Goal: Check status: Check status

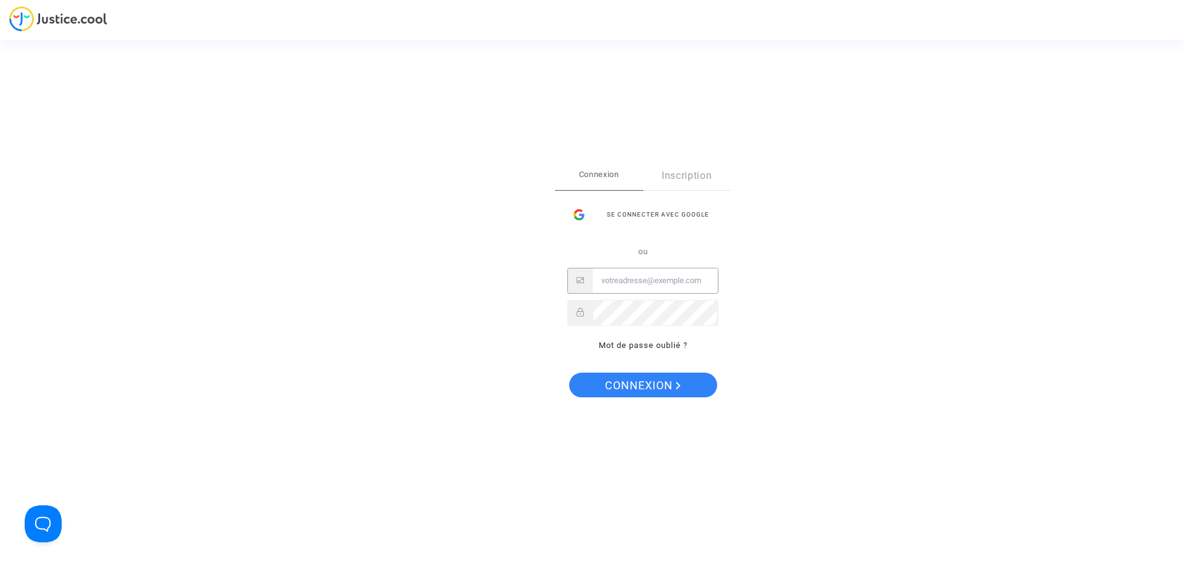
click at [622, 287] on input "Email" at bounding box center [655, 280] width 125 height 25
paste input "imitxelena@reclamapormi.com"
type input "imitxelena@reclamapormi.com"
click at [606, 382] on span "Connexion" at bounding box center [643, 385] width 76 height 26
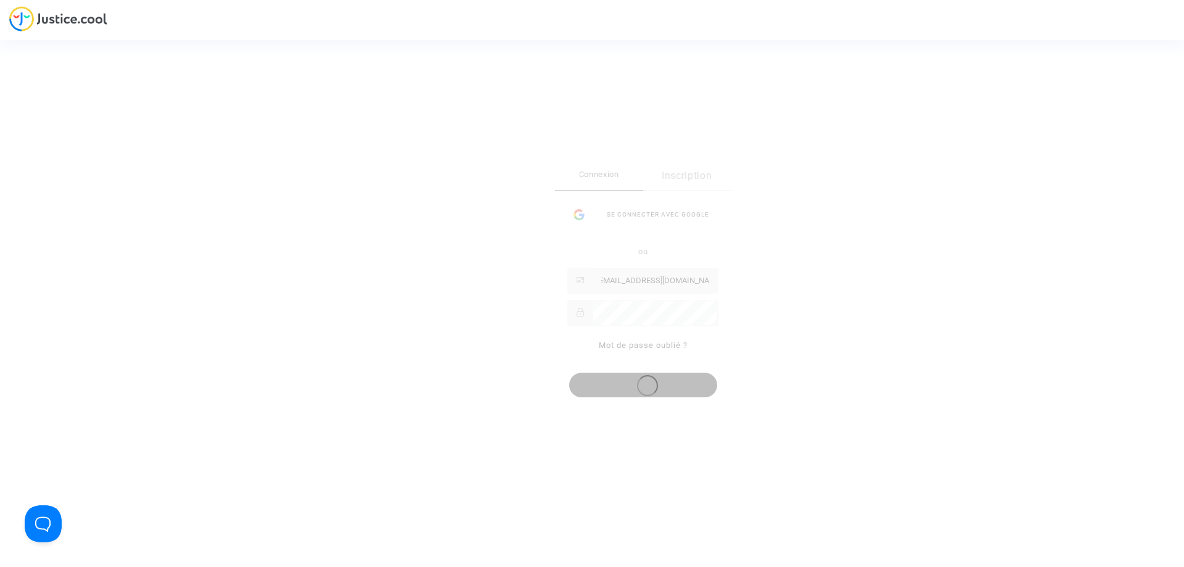
scroll to position [0, 0]
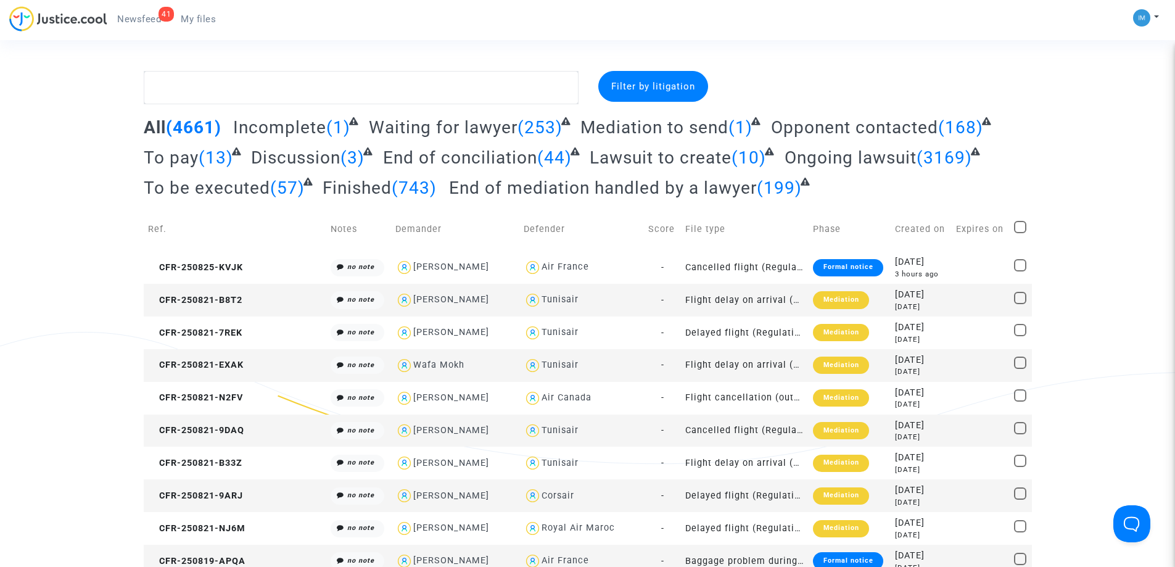
drag, startPoint x: 184, startPoint y: 158, endPoint x: 221, endPoint y: 164, distance: 38.0
click at [199, 160] on span "(13)" at bounding box center [216, 157] width 35 height 20
click at [172, 160] on span "To pay" at bounding box center [171, 157] width 55 height 20
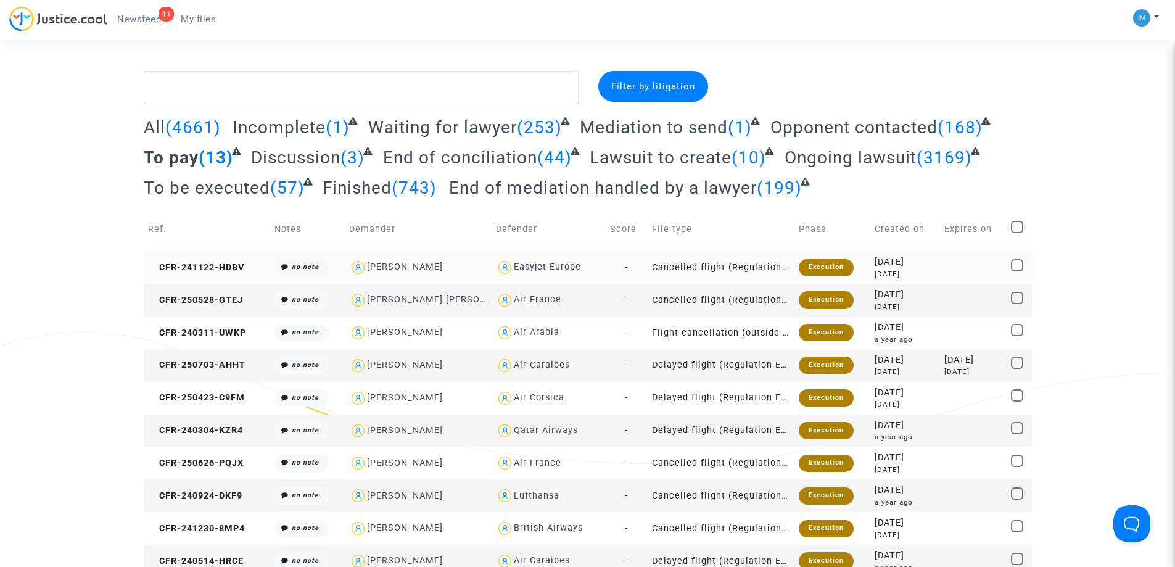
click at [767, 268] on td "Cancelled flight (Regulation EC 261/2004)" at bounding box center [721, 267] width 147 height 33
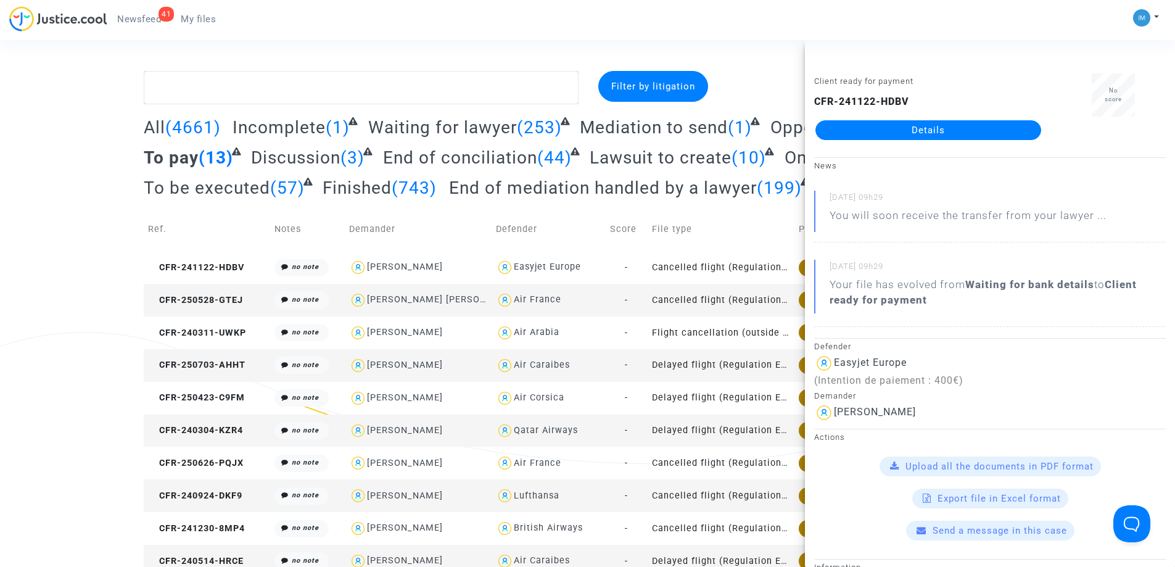
click at [716, 294] on td "Cancelled flight (Regulation EC 261/2004)" at bounding box center [721, 300] width 147 height 33
click at [718, 329] on td "Flight cancellation (outside of EU - Montreal Convention)" at bounding box center [721, 332] width 147 height 33
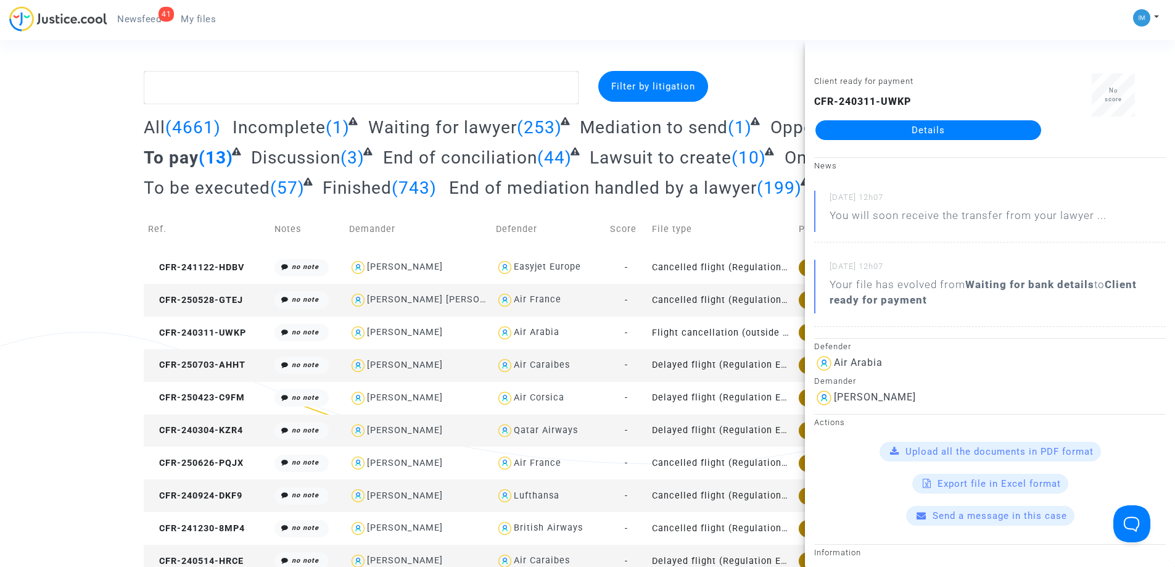
click at [710, 368] on td "Delayed flight (Regulation EC 261/2004)" at bounding box center [721, 365] width 147 height 33
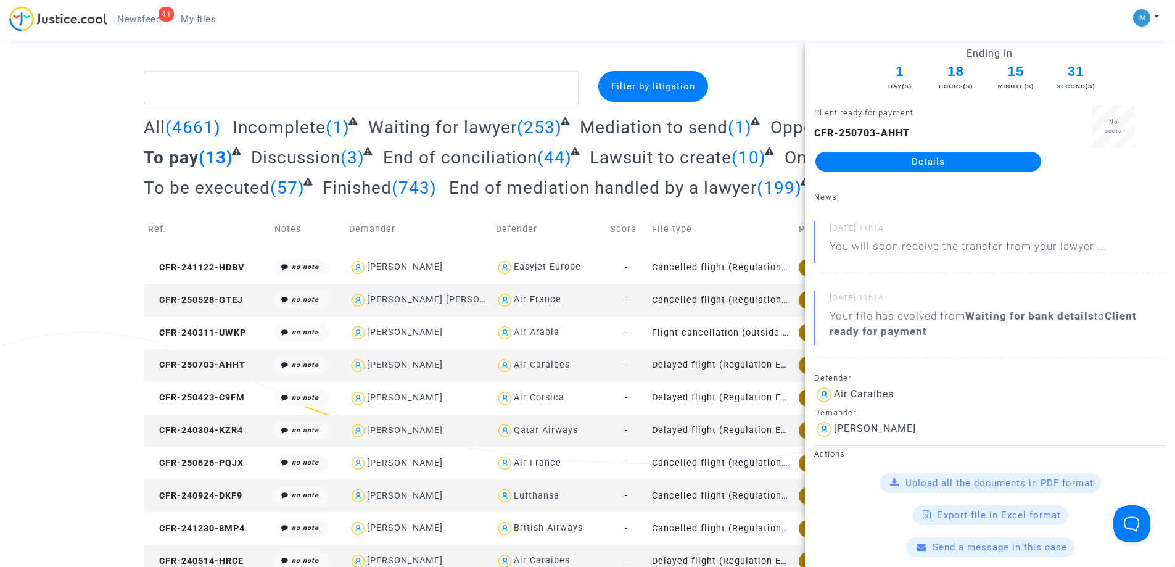
click at [0, 248] on div "Filter by litigation All (4661) Incomplete (1) Waiting for lawyer (253) Mediati…" at bounding box center [587, 373] width 1175 height 604
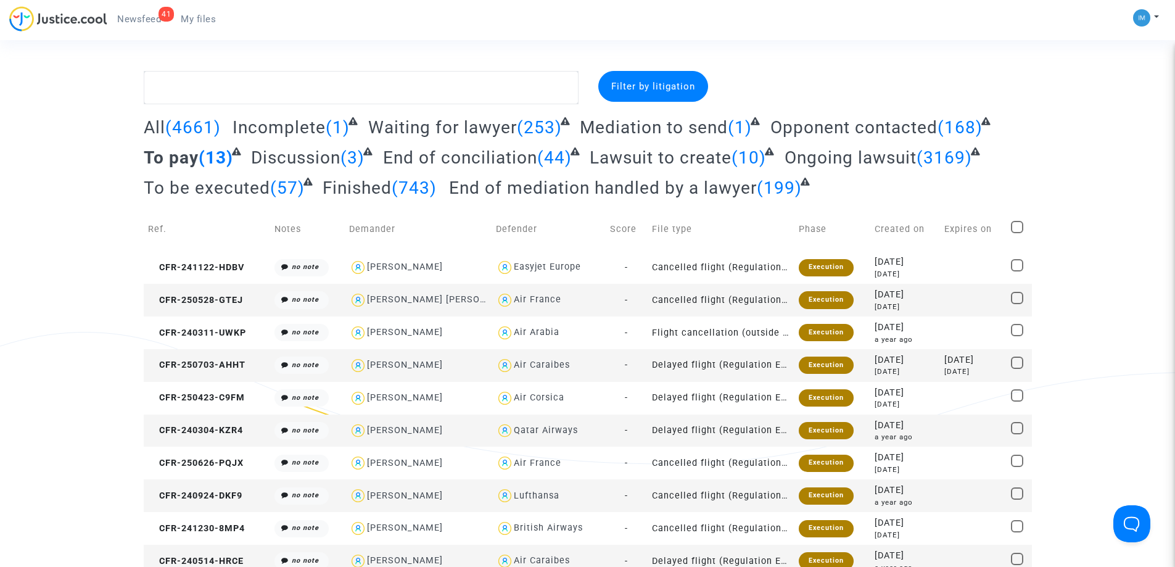
click at [181, 192] on span "To be executed" at bounding box center [207, 188] width 126 height 20
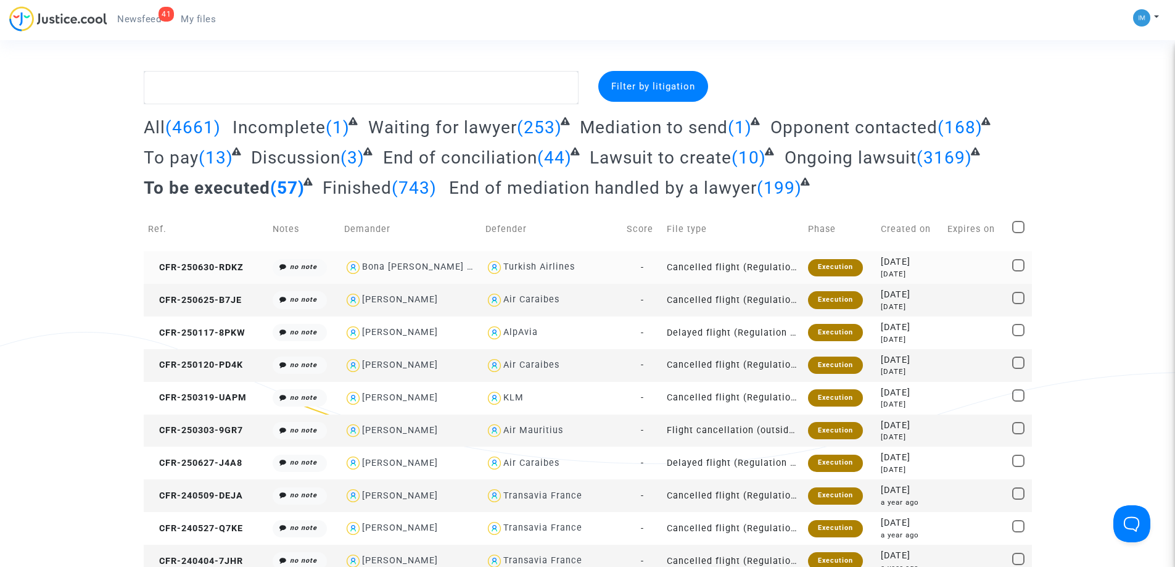
click at [757, 264] on td "Cancelled flight (Regulation EC 261/2004)" at bounding box center [732, 267] width 141 height 33
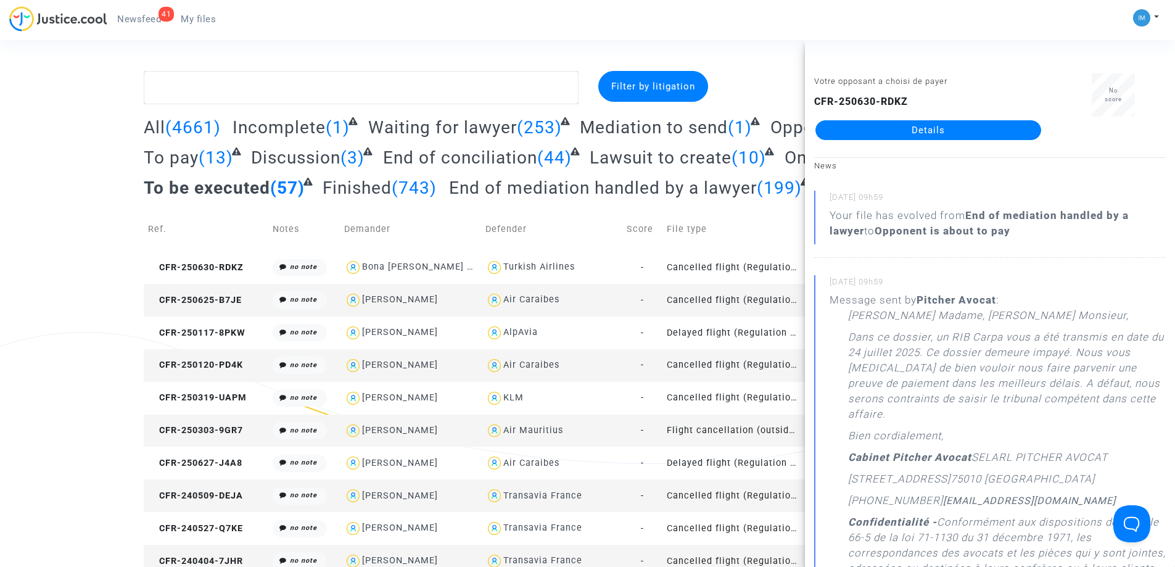
click at [764, 292] on td "Cancelled flight (Regulation EC 261/2004)" at bounding box center [732, 300] width 141 height 33
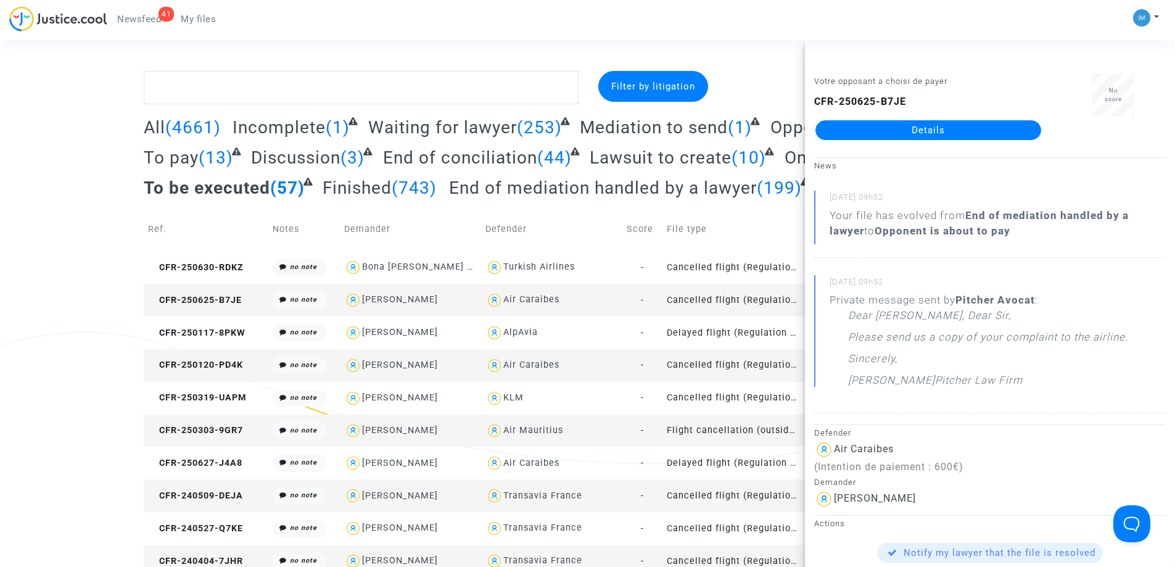
scroll to position [62, 0]
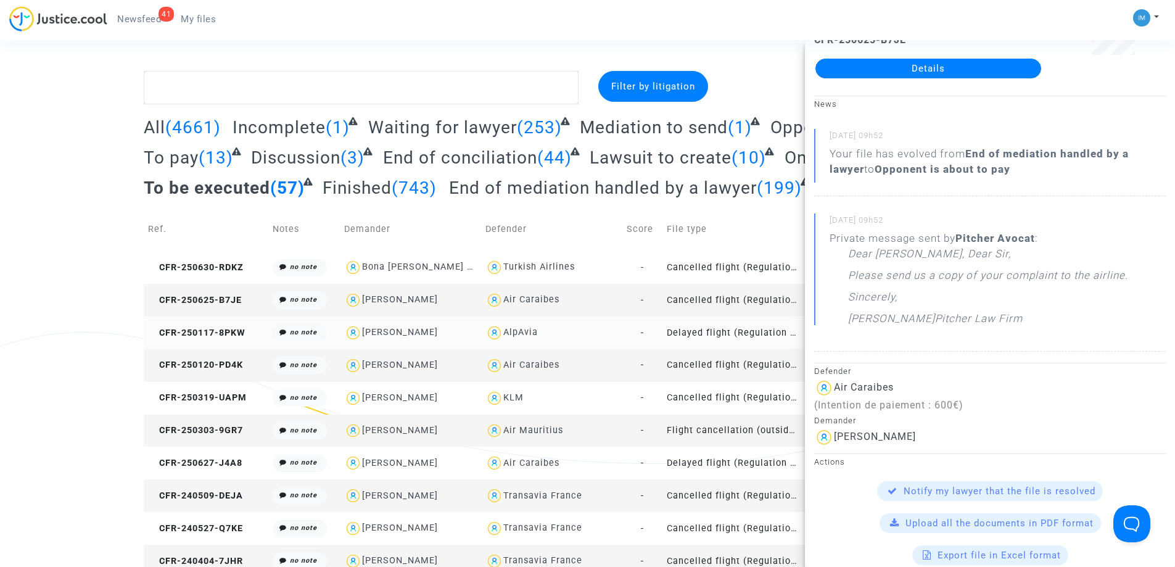
click at [713, 327] on td "Delayed flight (Regulation EC 261/2004)" at bounding box center [732, 332] width 141 height 33
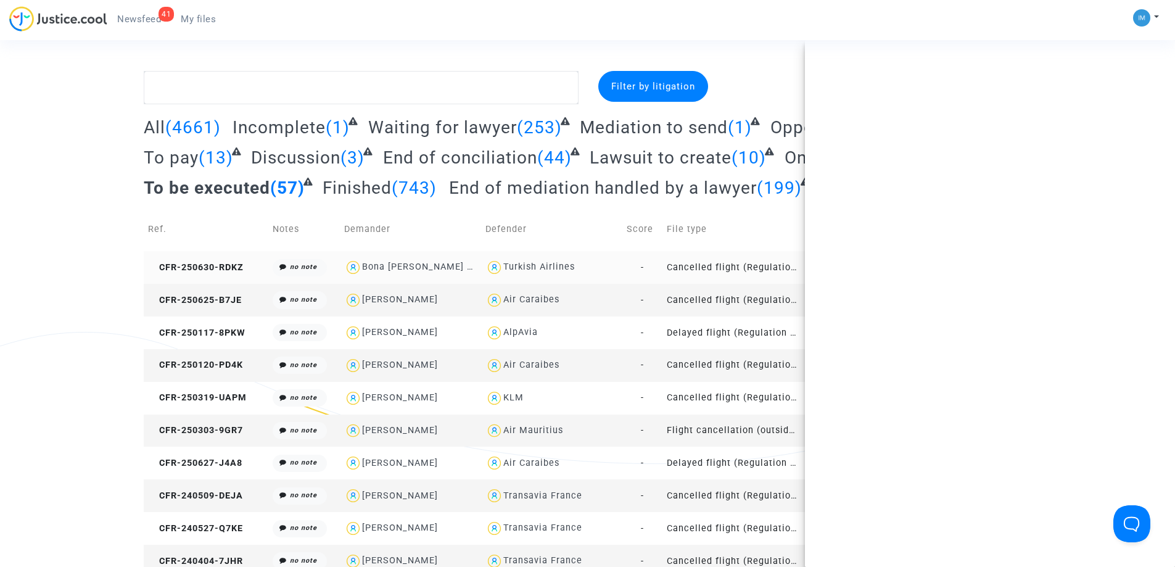
scroll to position [0, 0]
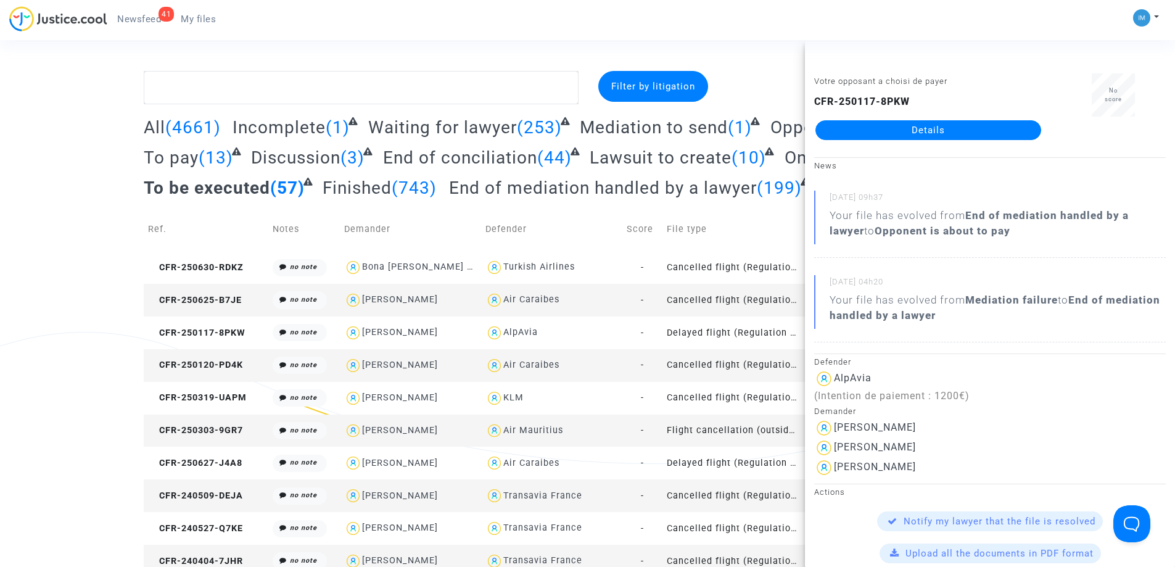
click at [749, 366] on td "Cancelled flight (Regulation EC 261/2004)" at bounding box center [732, 365] width 141 height 33
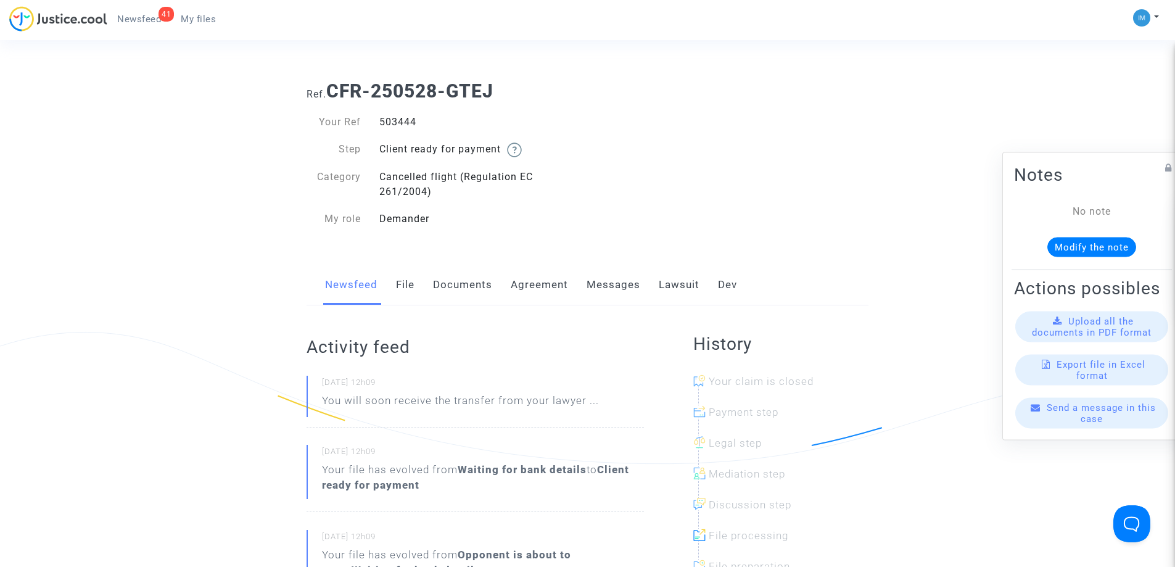
click at [681, 287] on link "Lawsuit" at bounding box center [679, 285] width 41 height 41
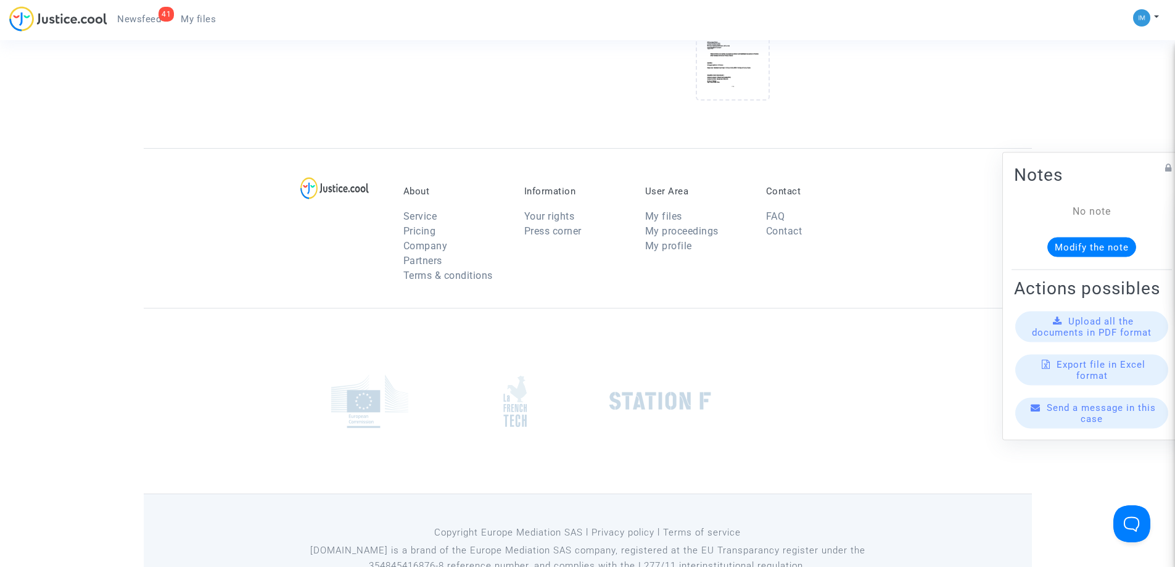
scroll to position [510, 0]
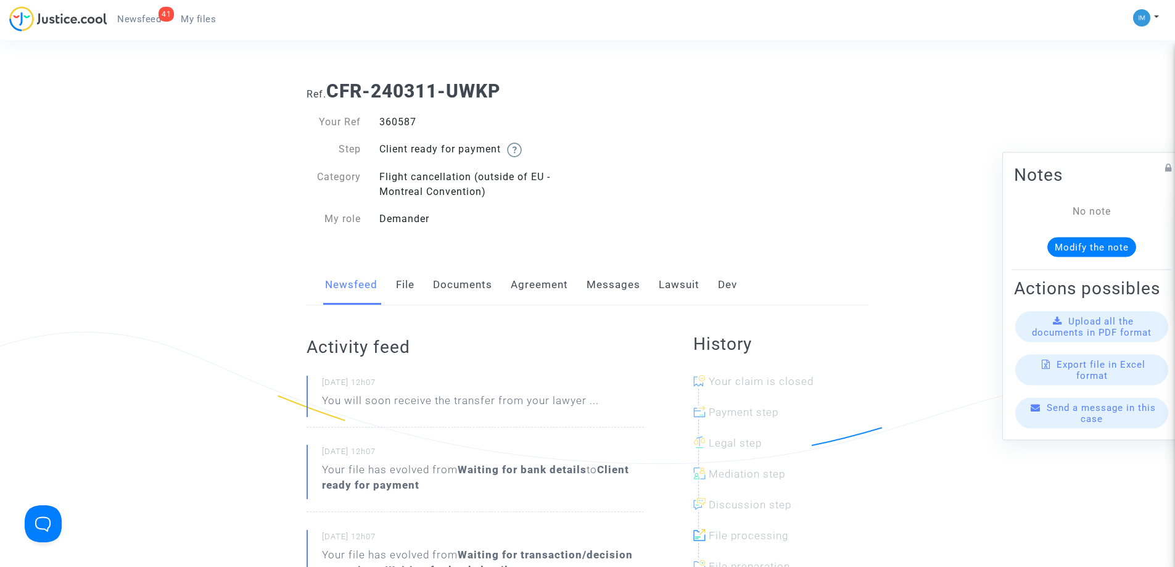
click at [677, 288] on link "Lawsuit" at bounding box center [679, 285] width 41 height 41
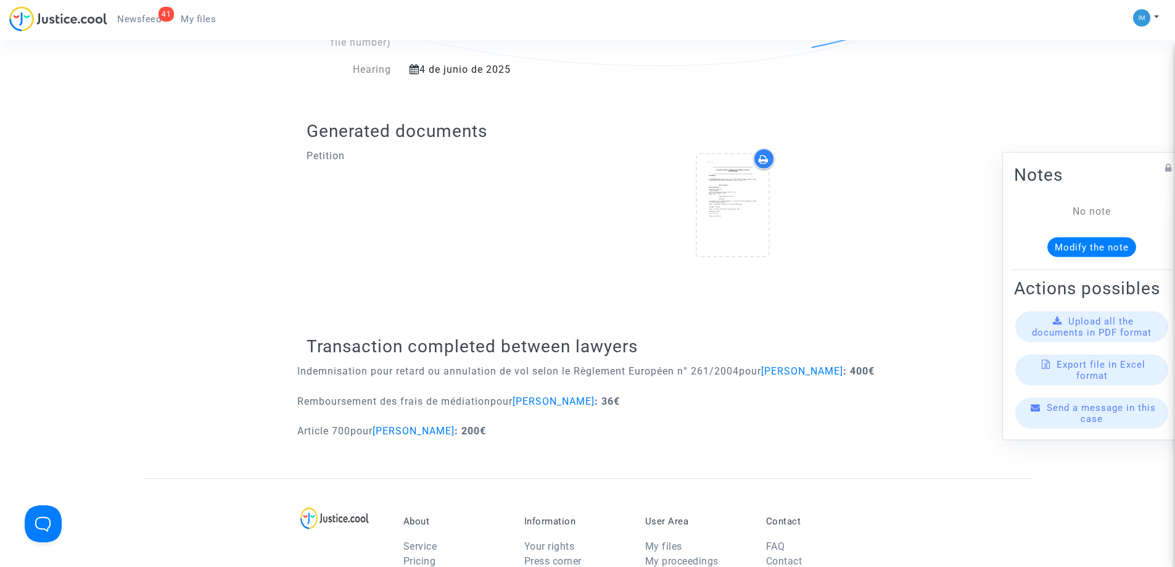
scroll to position [399, 0]
